Goal: Task Accomplishment & Management: Use online tool/utility

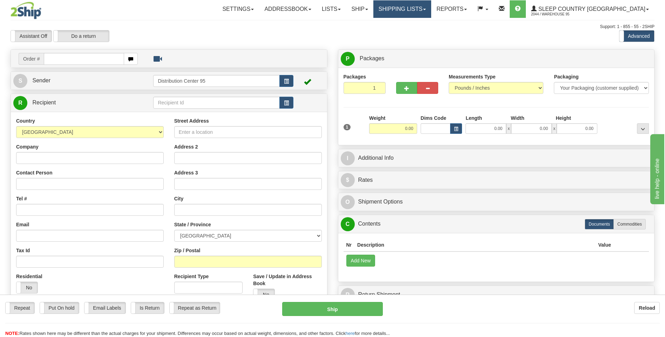
click at [431, 5] on link "Shipping lists" at bounding box center [402, 9] width 58 height 18
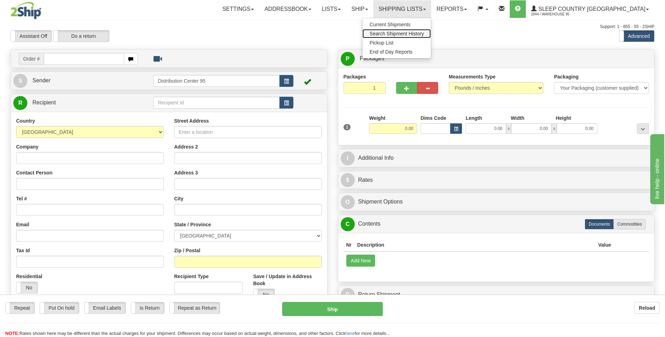
click at [424, 33] on span "Search Shipment History" at bounding box center [396, 34] width 54 height 6
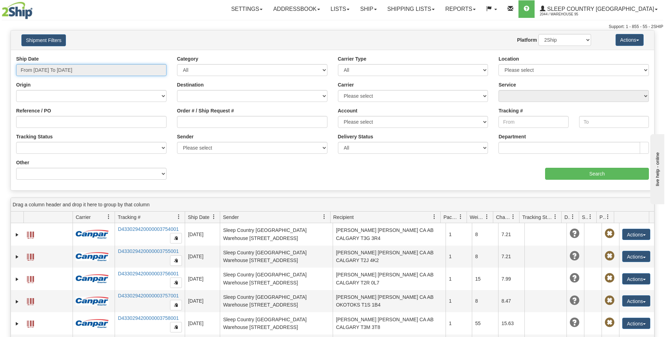
click at [131, 70] on input "From 08/27/2025 To 08/28/2025" at bounding box center [91, 70] width 150 height 12
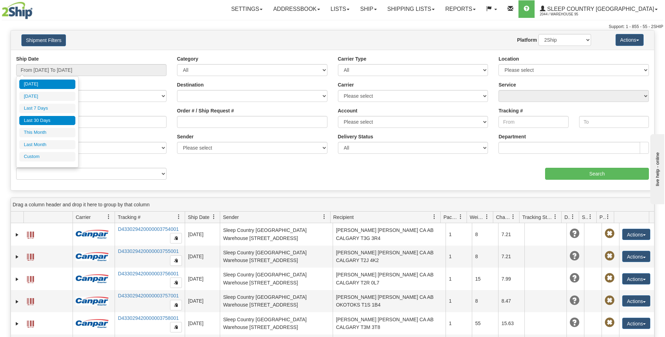
click at [48, 119] on li "Last 30 Days" at bounding box center [47, 120] width 56 height 9
type input "From 07/30/2025 To 08/28/2025"
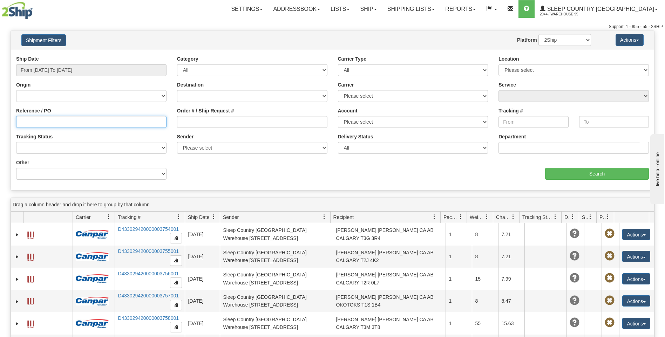
click at [100, 120] on input "Reference / PO" at bounding box center [91, 122] width 150 height 12
click at [67, 123] on input "Reference / PO" at bounding box center [91, 122] width 150 height 12
type input "9000H951922"
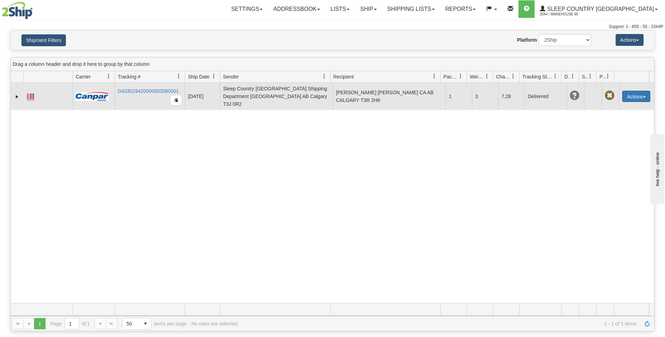
click at [641, 97] on button "Actions" at bounding box center [636, 96] width 28 height 11
click at [617, 107] on link "Repeat" at bounding box center [622, 109] width 56 height 9
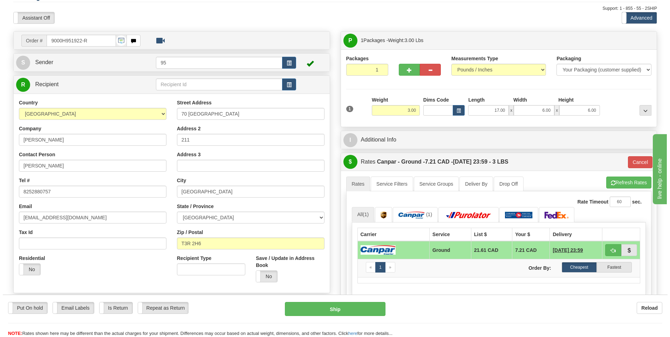
scroll to position [35, 0]
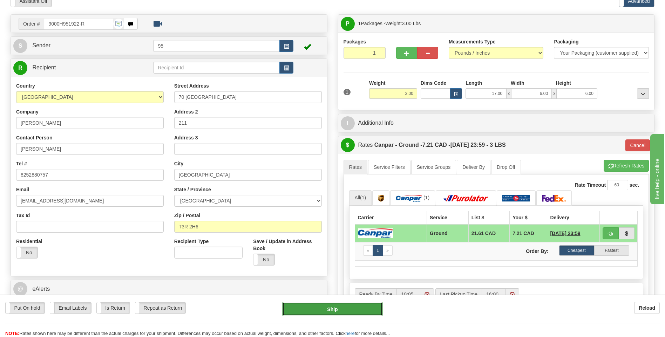
click at [327, 310] on button "Ship" at bounding box center [332, 309] width 100 height 14
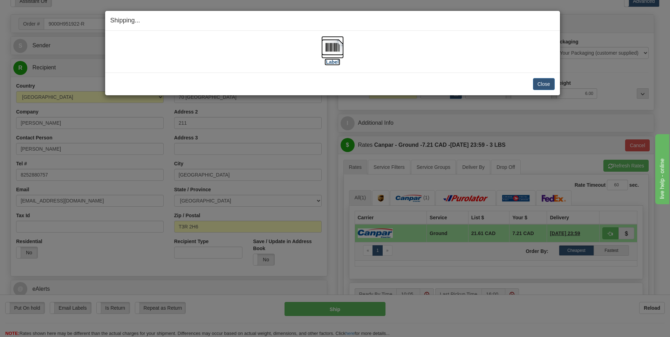
click at [332, 61] on label "[Label]" at bounding box center [333, 62] width 16 height 7
click at [542, 82] on button "Close" at bounding box center [544, 84] width 22 height 12
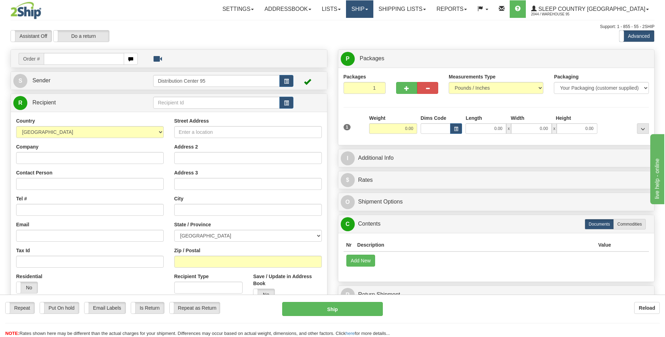
click at [373, 12] on link "Ship" at bounding box center [359, 9] width 27 height 18
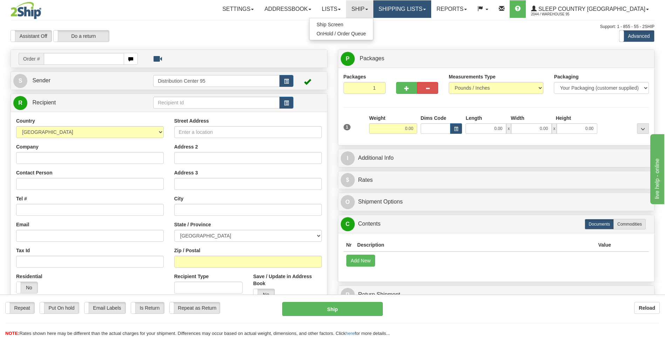
click at [431, 7] on link "Shipping lists" at bounding box center [402, 9] width 58 height 18
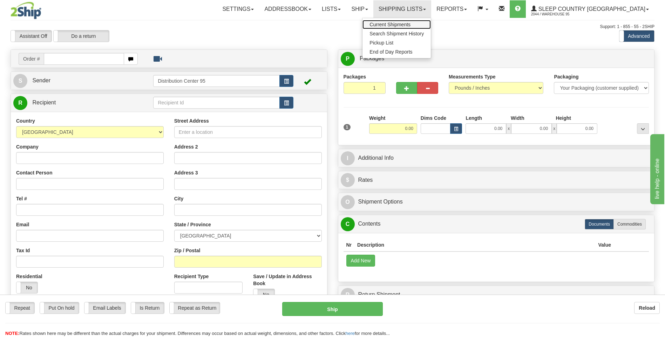
click at [410, 22] on span "Current Shipments" at bounding box center [389, 25] width 41 height 6
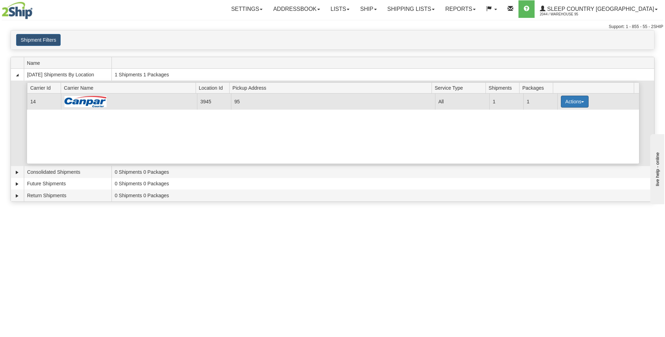
click at [578, 104] on button "Actions" at bounding box center [575, 102] width 28 height 12
click at [555, 123] on span "Close" at bounding box center [547, 123] width 16 height 5
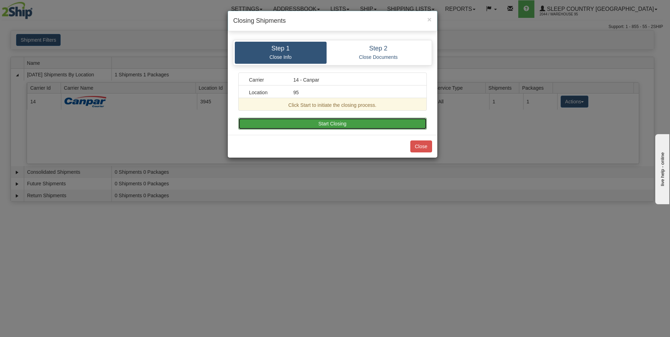
click at [329, 120] on button "Start Closing" at bounding box center [332, 124] width 189 height 12
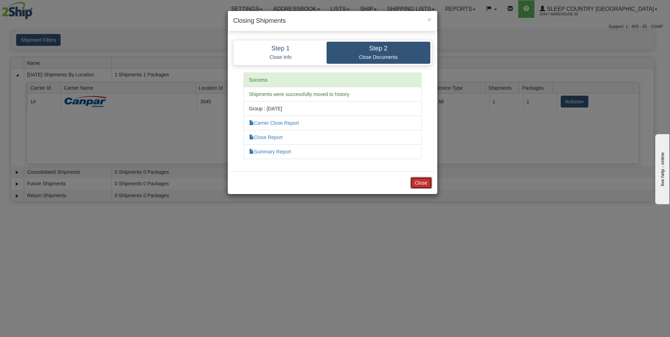
click at [416, 182] on button "Close" at bounding box center [421, 183] width 22 height 12
